Goal: Task Accomplishment & Management: Manage account settings

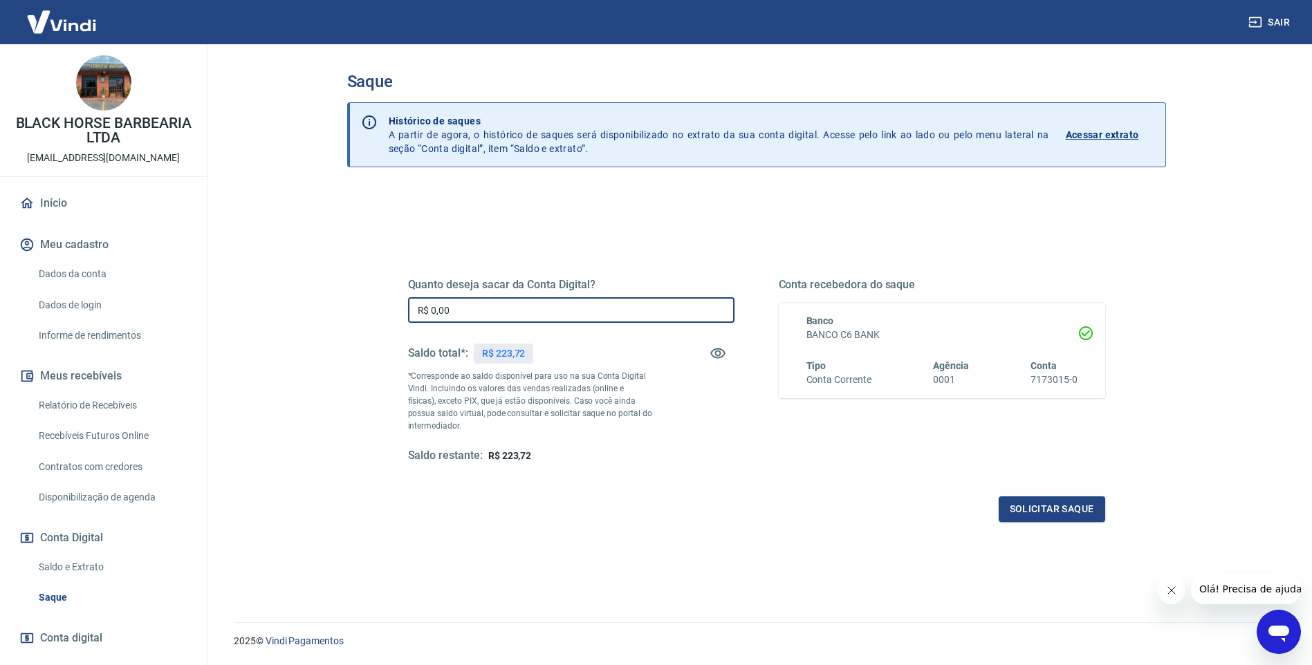
click at [486, 299] on input "R$ 0,00" at bounding box center [571, 310] width 326 height 26
type input "R$ 223,72"
click at [1103, 514] on button "Solicitar saque" at bounding box center [1052, 510] width 106 height 26
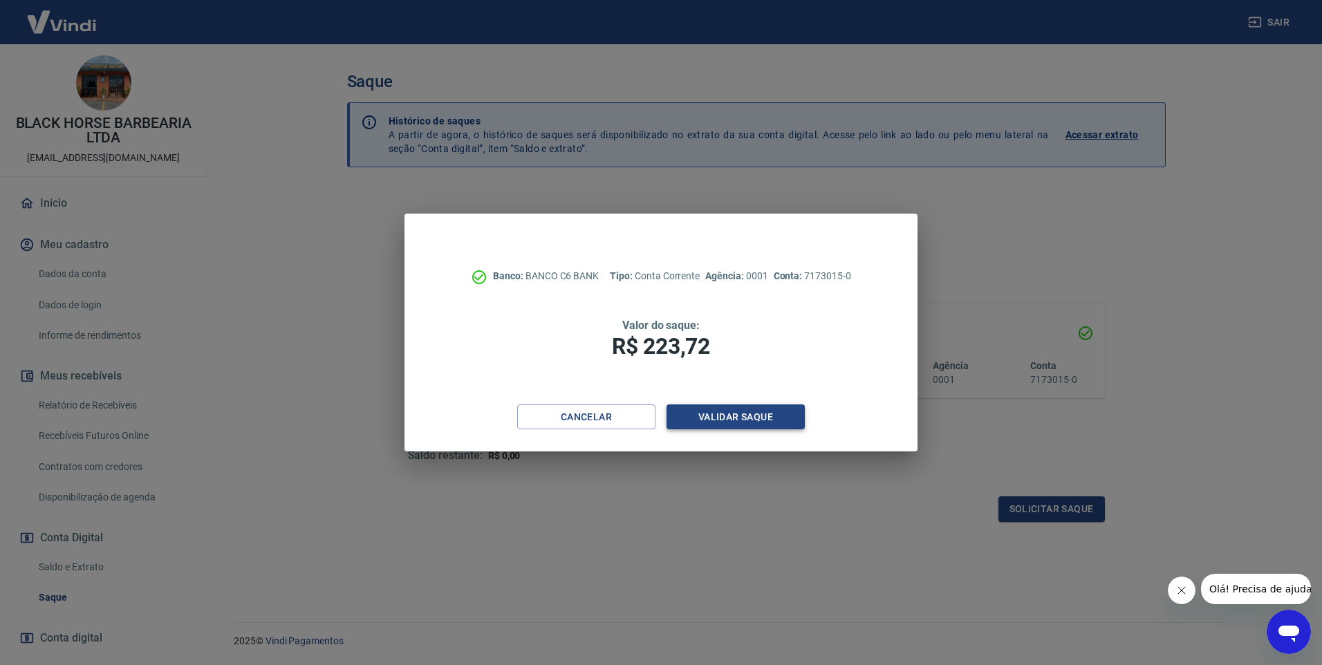
click at [725, 425] on button "Validar saque" at bounding box center [736, 418] width 138 height 26
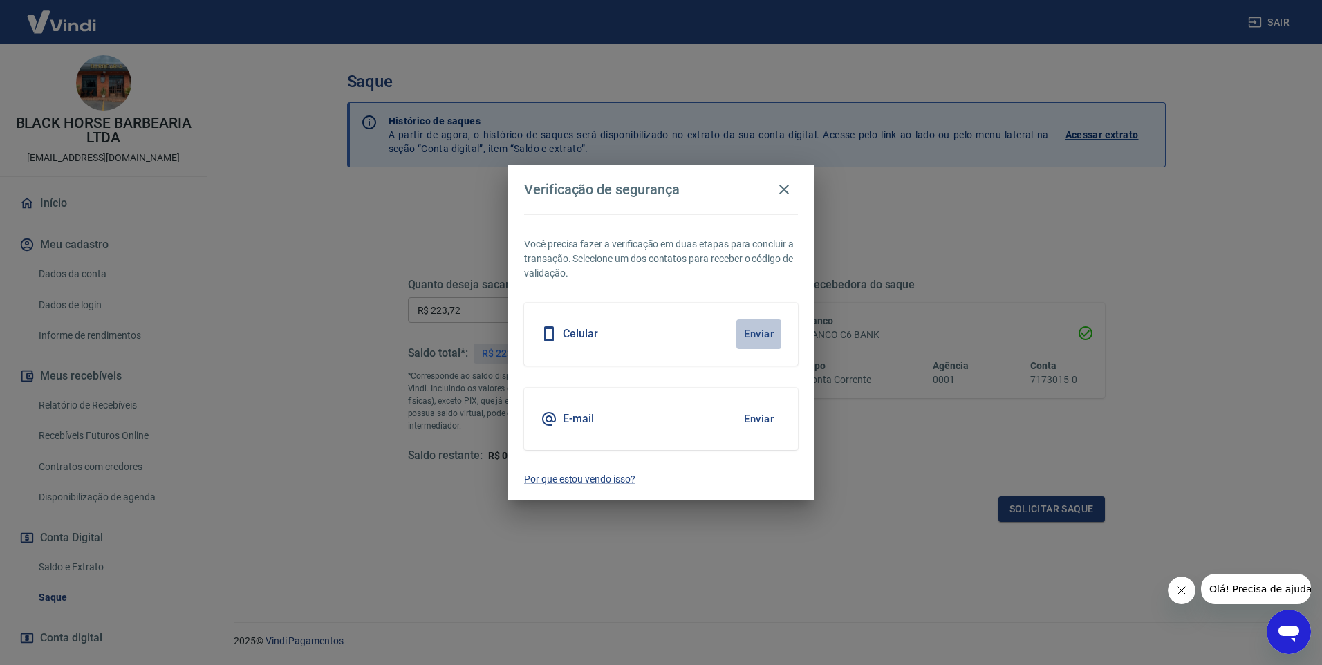
click at [745, 344] on button "Enviar" at bounding box center [758, 333] width 45 height 29
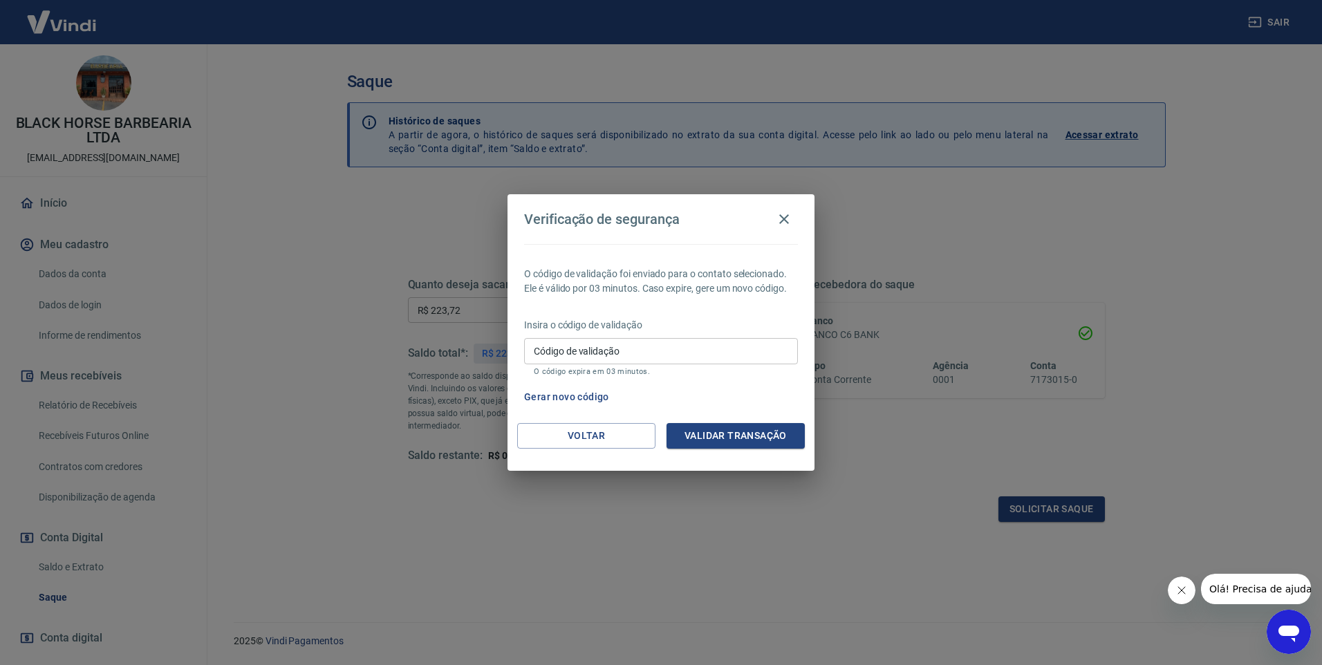
click at [618, 353] on input "Código de validação" at bounding box center [661, 351] width 274 height 26
type input "948250"
click at [716, 440] on button "Validar transação" at bounding box center [736, 436] width 138 height 26
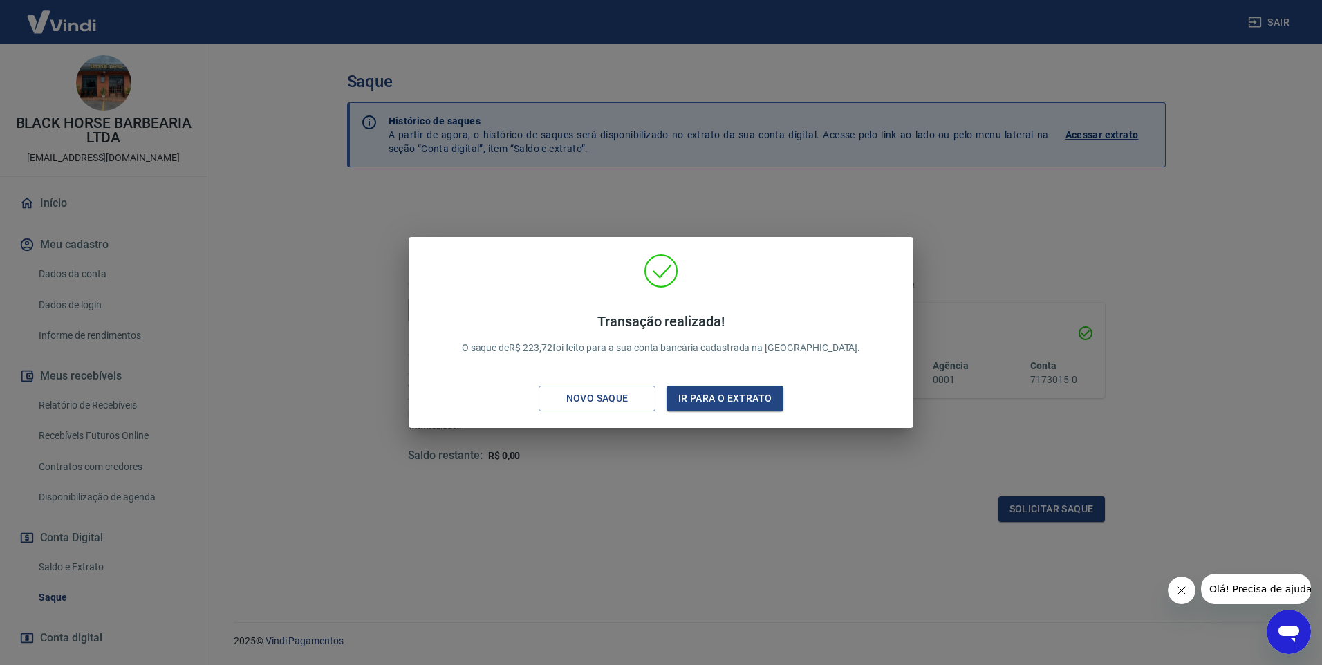
click at [861, 653] on div "Transação realizada! O saque de R$ 223,72 foi feito para a sua conta bancária c…" at bounding box center [661, 332] width 1322 height 665
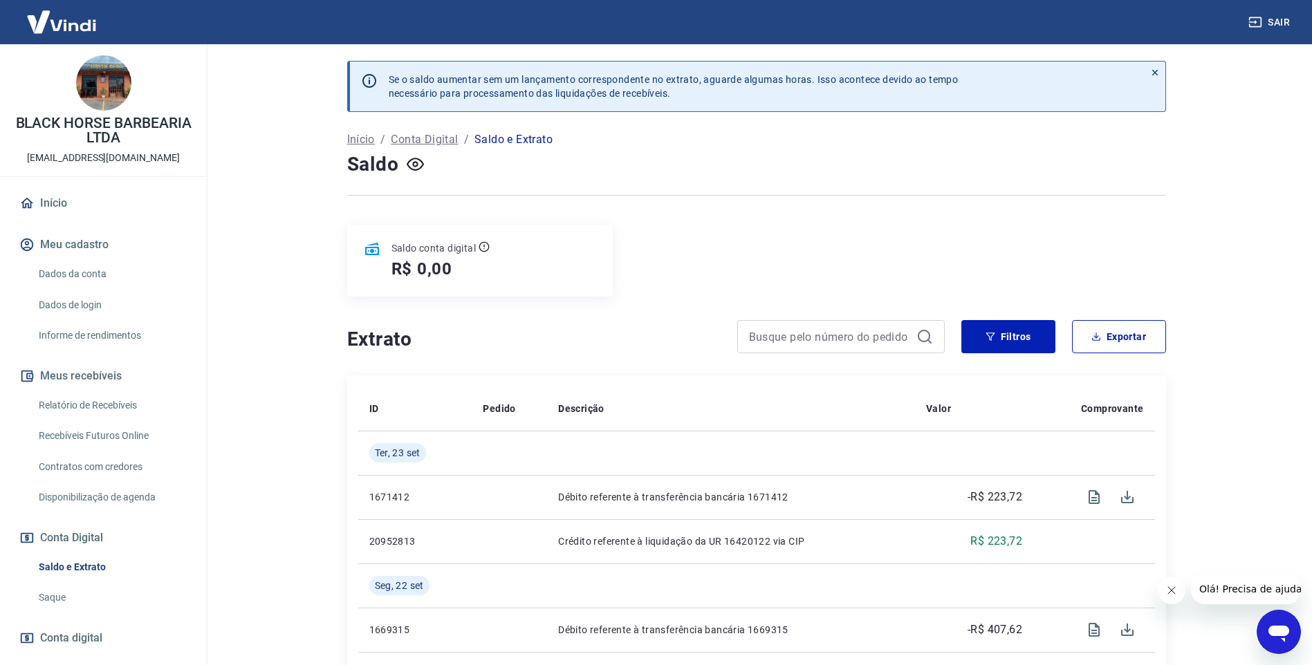
scroll to position [582, 0]
